Goal: Find specific page/section: Find specific page/section

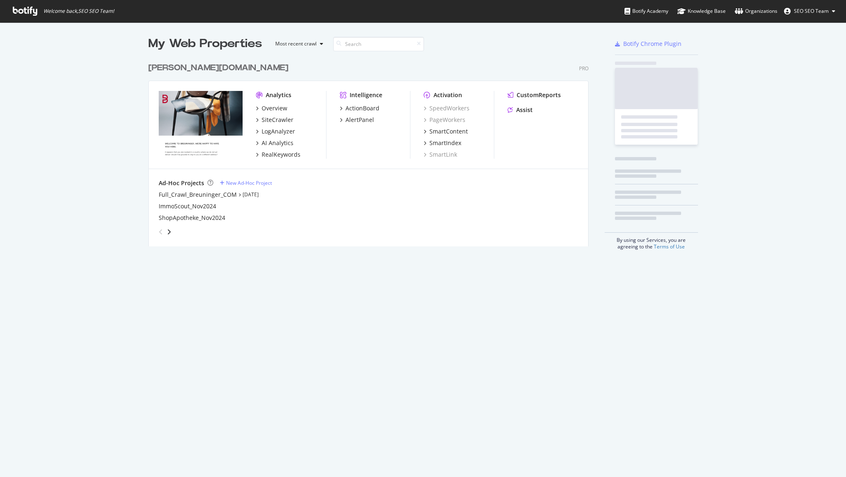
scroll to position [188, 441]
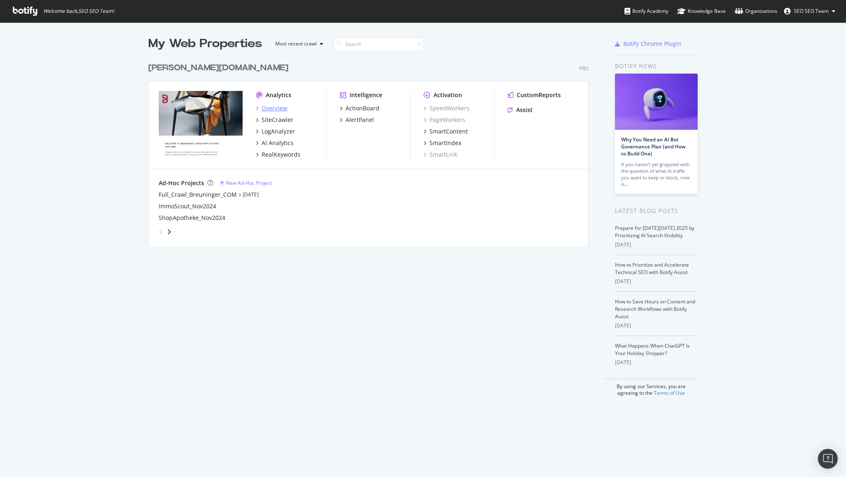
click at [264, 110] on div "Overview" at bounding box center [275, 108] width 26 height 8
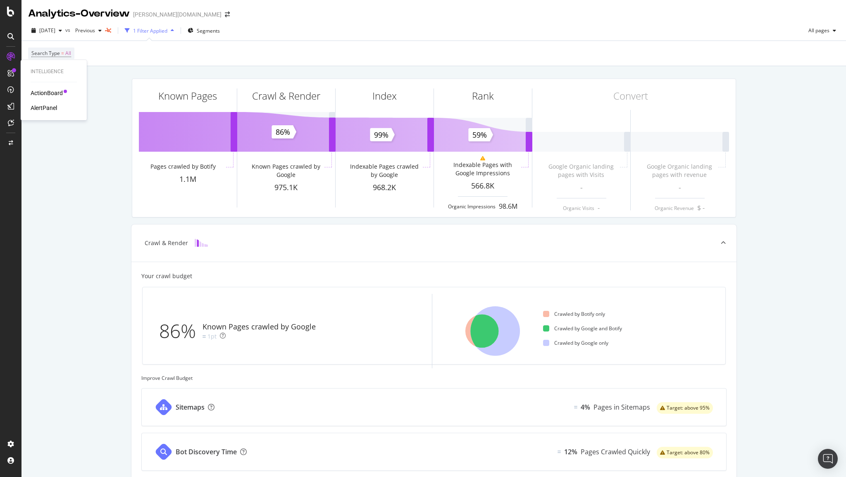
click at [38, 90] on div "ActionBoard" at bounding box center [47, 93] width 32 height 8
